Goal: Task Accomplishment & Management: Manage account settings

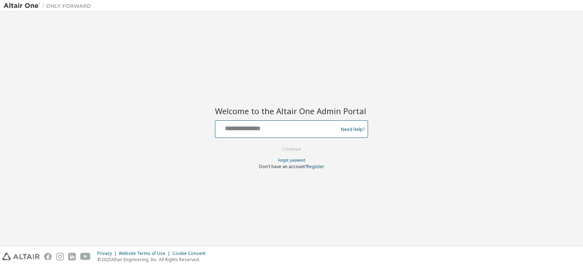
click at [304, 128] on input "text" at bounding box center [277, 127] width 119 height 11
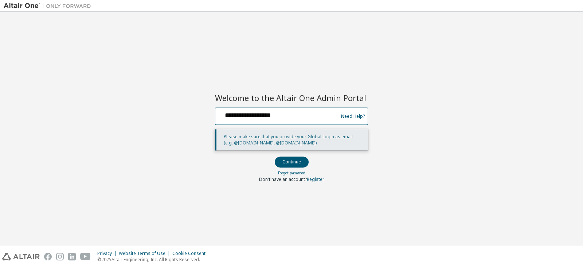
click at [285, 114] on input "**********" at bounding box center [277, 114] width 119 height 11
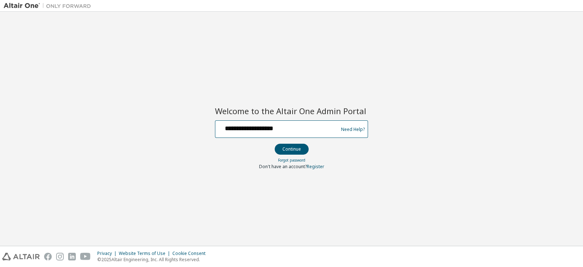
type input "**********"
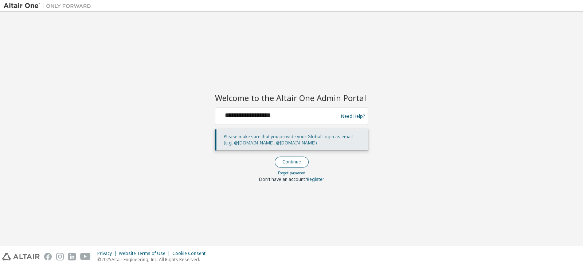
click at [289, 159] on button "Continue" at bounding box center [292, 162] width 34 height 11
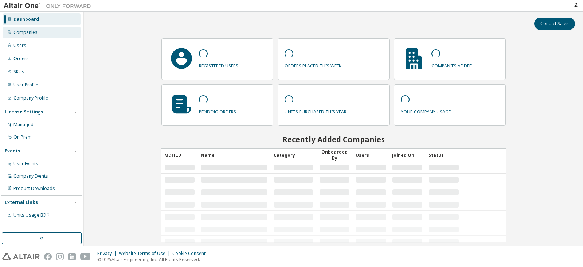
click at [32, 35] on div "Companies" at bounding box center [42, 33] width 78 height 12
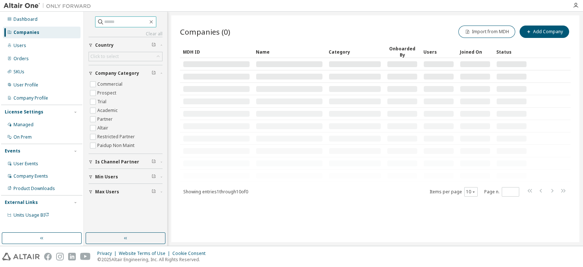
click at [108, 21] on input "text" at bounding box center [126, 21] width 44 height 7
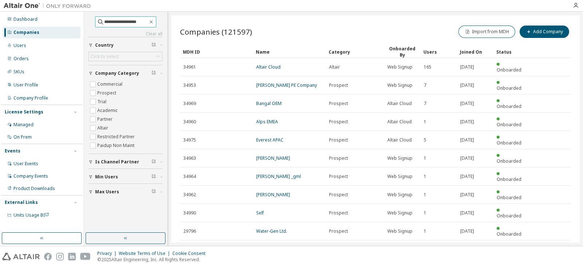
type input "**********"
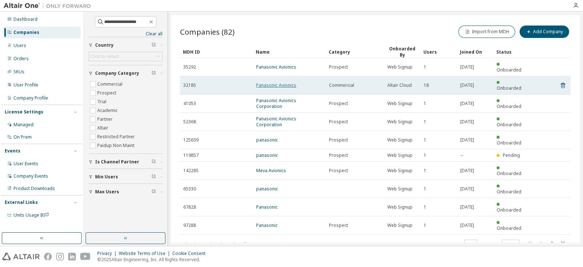
click at [273, 82] on link "Panasonic Avionics" at bounding box center [276, 85] width 40 height 6
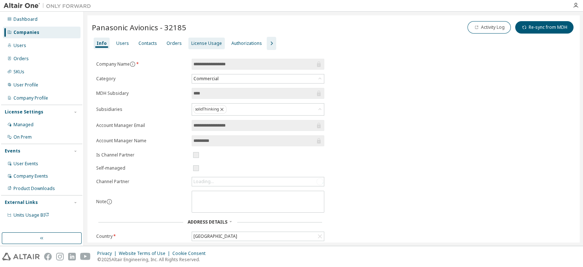
click at [195, 42] on div "License Usage" at bounding box center [206, 43] width 31 height 6
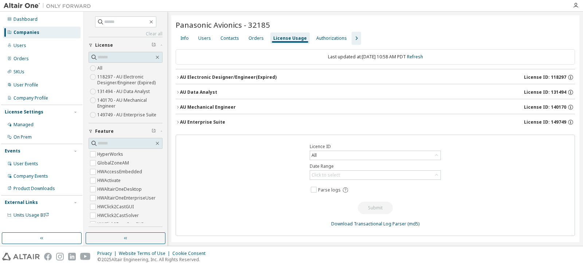
click at [352, 36] on icon "button" at bounding box center [356, 38] width 9 height 9
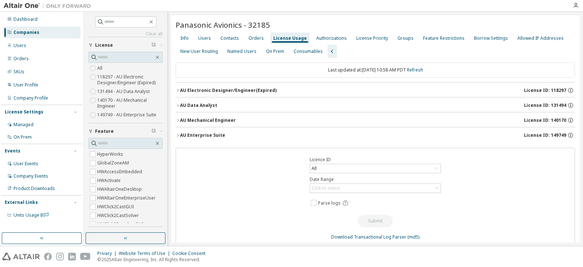
click at [176, 136] on icon "button" at bounding box center [178, 135] width 4 height 4
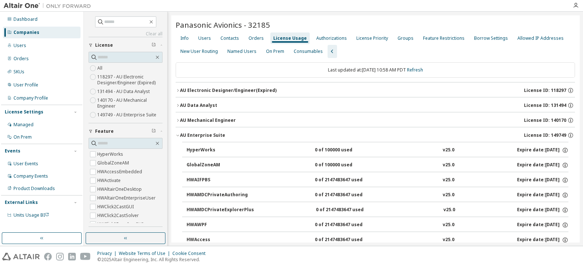
click at [177, 134] on icon "button" at bounding box center [178, 135] width 4 height 4
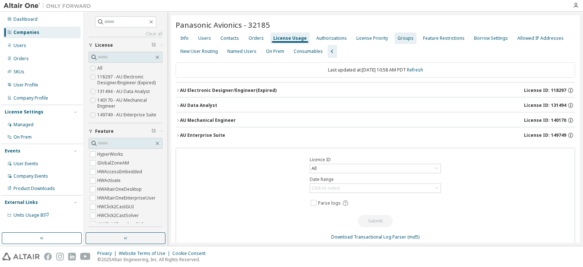
click at [403, 40] on div "Groups" at bounding box center [405, 38] width 16 height 6
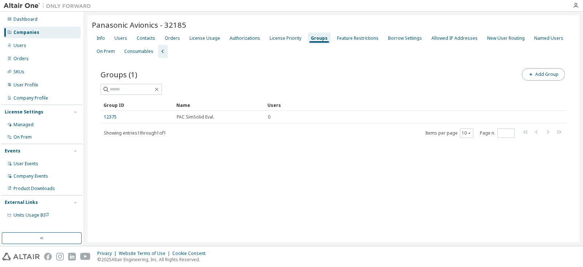
click at [534, 74] on span "button" at bounding box center [531, 74] width 6 height 6
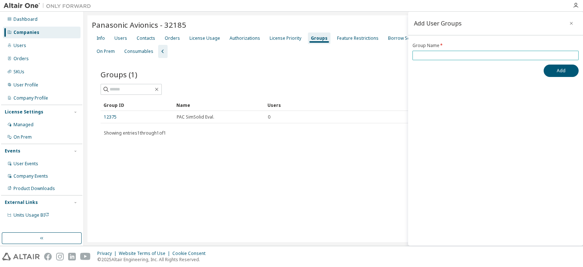
click at [455, 52] on input "text" at bounding box center [495, 55] width 162 height 6
type input "***"
click at [553, 74] on button "Add" at bounding box center [561, 70] width 35 height 12
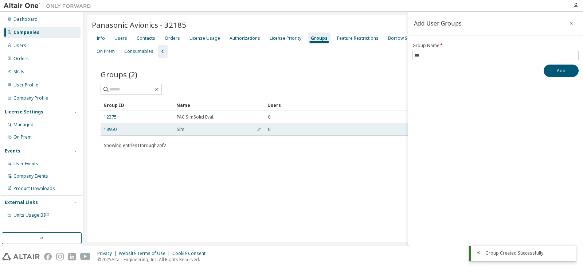
click at [113, 125] on td "18950" at bounding box center [137, 129] width 73 height 12
click at [111, 127] on link "18950" at bounding box center [110, 129] width 13 height 6
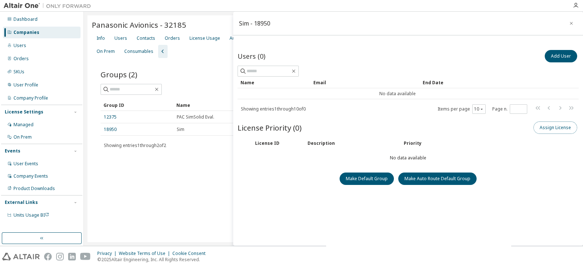
click at [555, 124] on button "Assign License" at bounding box center [555, 127] width 44 height 12
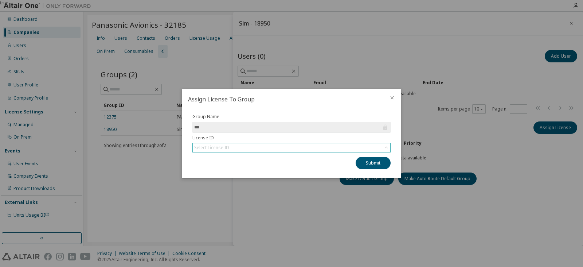
click at [274, 149] on div "Select License ID" at bounding box center [291, 147] width 197 height 9
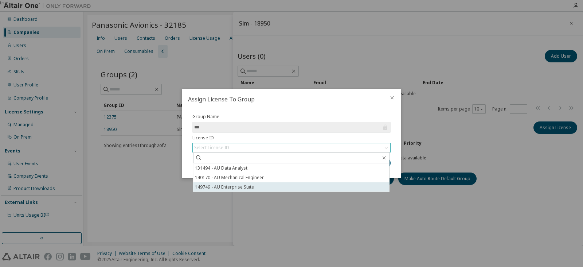
click at [260, 185] on li "149749 - AU Enterprise Suite" at bounding box center [291, 186] width 196 height 9
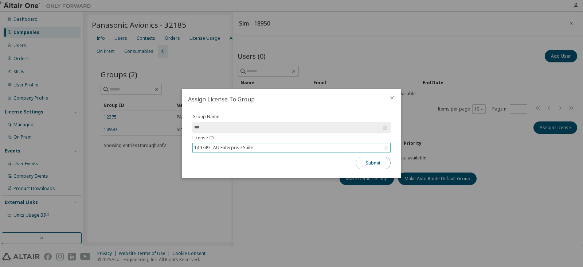
click at [372, 162] on button "Submit" at bounding box center [373, 163] width 35 height 12
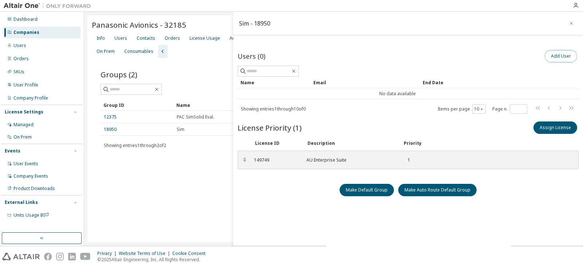
click at [551, 54] on button "Add User" at bounding box center [561, 56] width 32 height 12
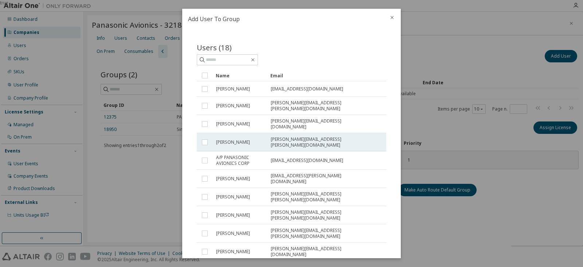
scroll to position [88, 0]
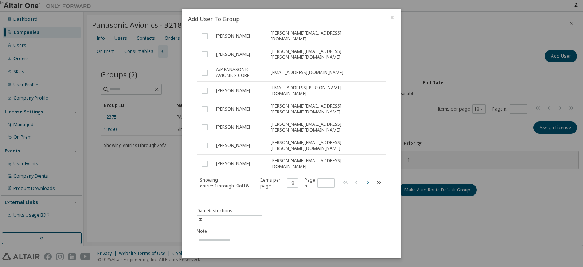
click at [366, 178] on icon "button" at bounding box center [367, 182] width 9 height 9
type input "*"
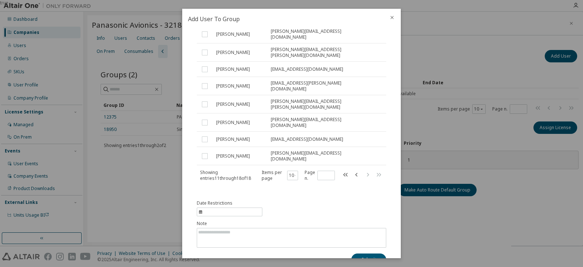
scroll to position [55, 0]
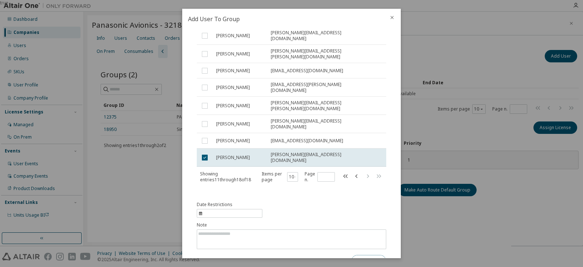
click at [366, 255] on button "Submit" at bounding box center [368, 261] width 35 height 12
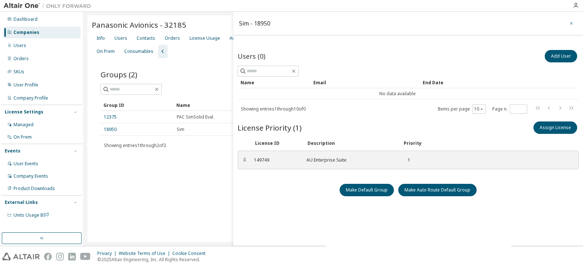
click at [567, 26] on button "button" at bounding box center [571, 23] width 12 height 12
